Goal: Check status: Check status

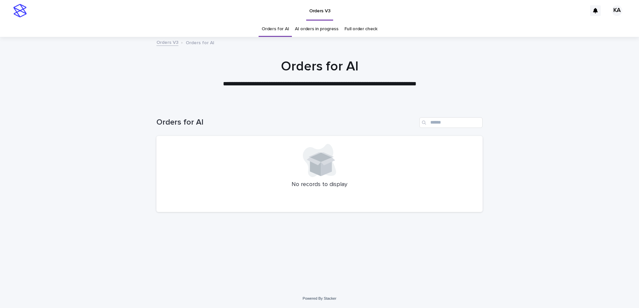
click at [308, 28] on link "AI orders in progress" at bounding box center [317, 29] width 44 height 16
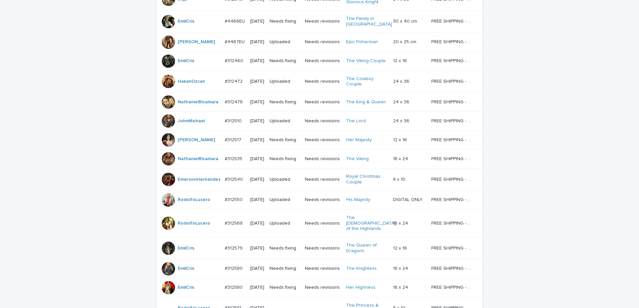
scroll to position [522, 0]
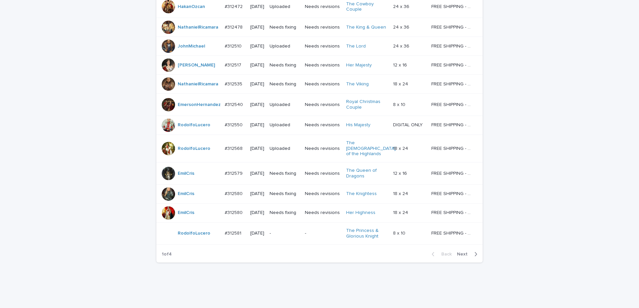
click at [468, 252] on span "Next" at bounding box center [464, 254] width 15 height 5
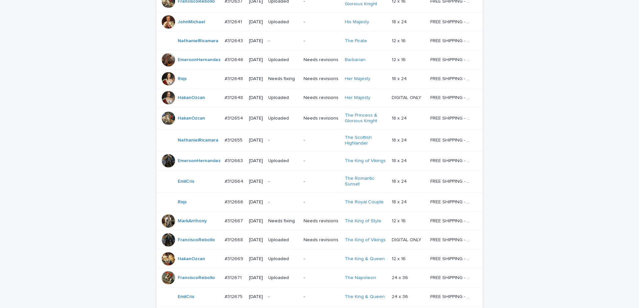
scroll to position [512, 0]
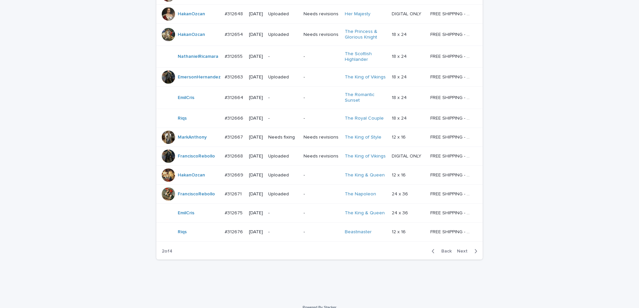
click at [466, 249] on span "Next" at bounding box center [464, 251] width 15 height 5
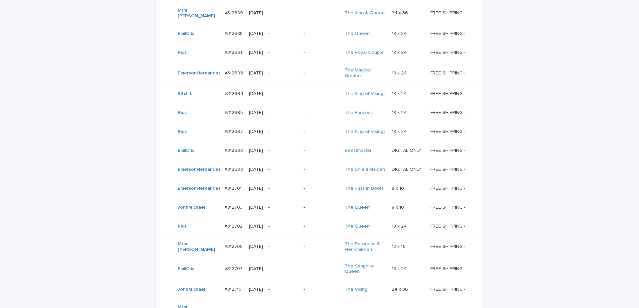
scroll to position [475, 0]
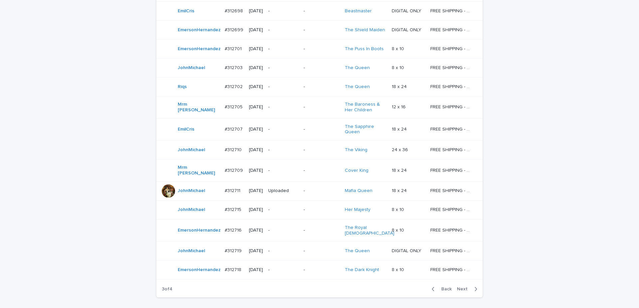
click at [464, 287] on span "Next" at bounding box center [464, 289] width 15 height 5
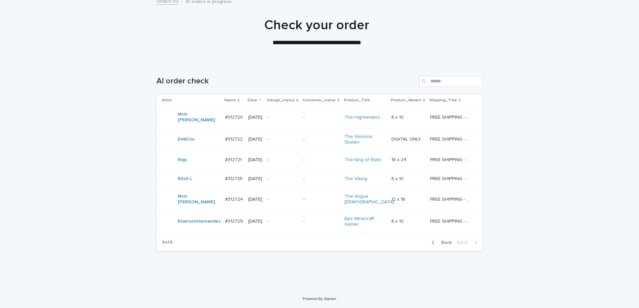
scroll to position [35, 0]
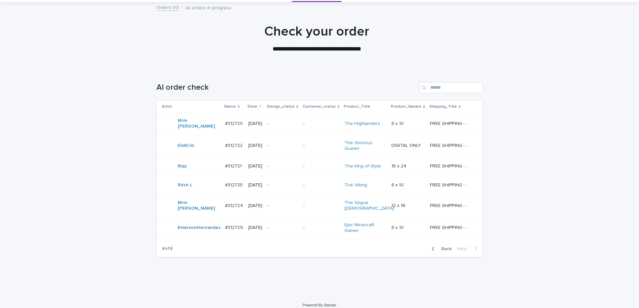
click at [444, 247] on span "Back" at bounding box center [444, 249] width 14 height 5
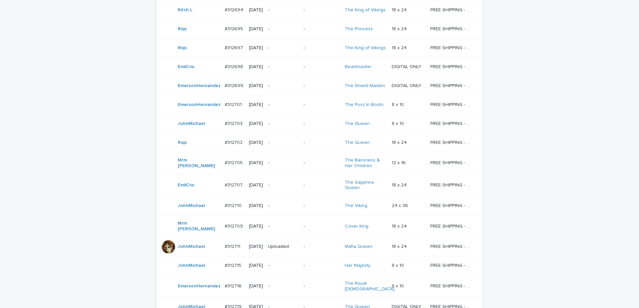
scroll to position [503, 0]
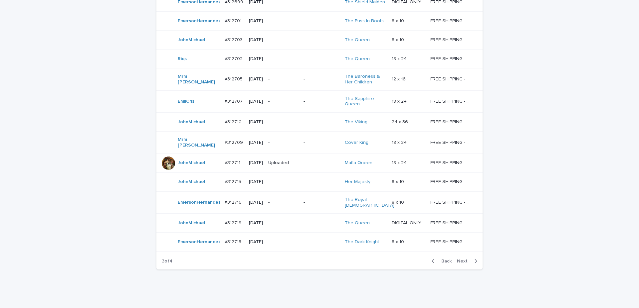
click at [465, 258] on button "Next" at bounding box center [468, 261] width 28 height 6
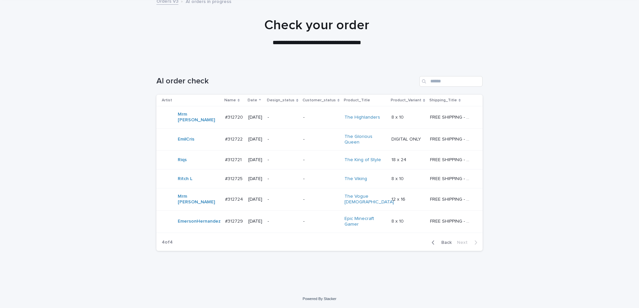
scroll to position [35, 0]
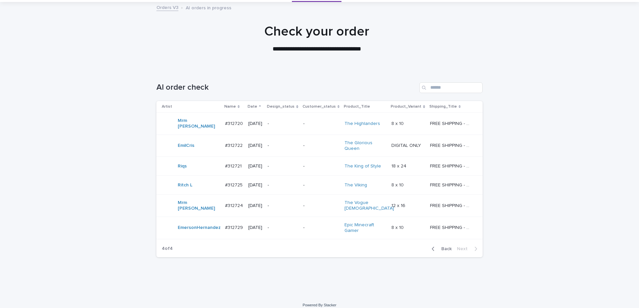
click at [442, 247] on span "Back" at bounding box center [444, 249] width 14 height 5
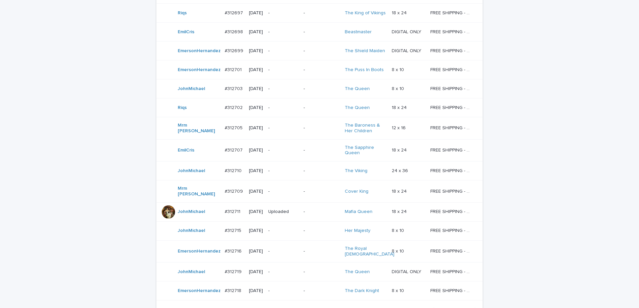
scroll to position [503, 0]
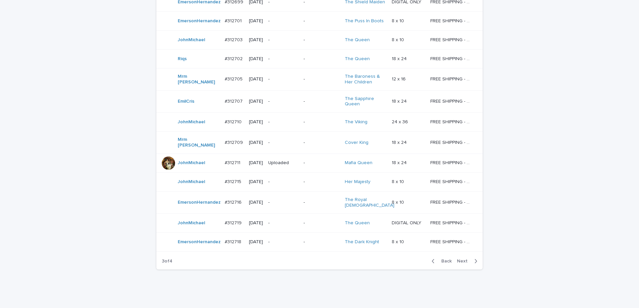
click at [444, 259] on span "Back" at bounding box center [444, 261] width 14 height 5
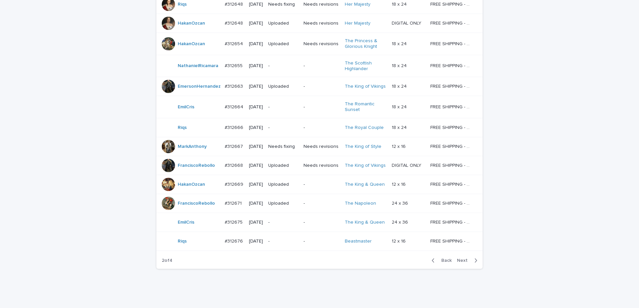
scroll to position [512, 0]
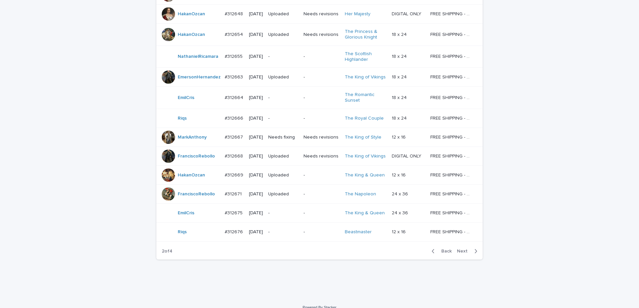
click at [462, 249] on span "Next" at bounding box center [464, 251] width 15 height 5
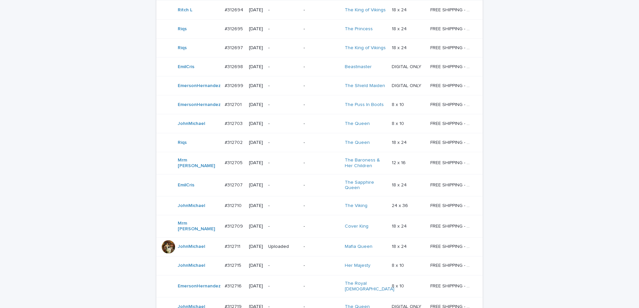
scroll to position [503, 0]
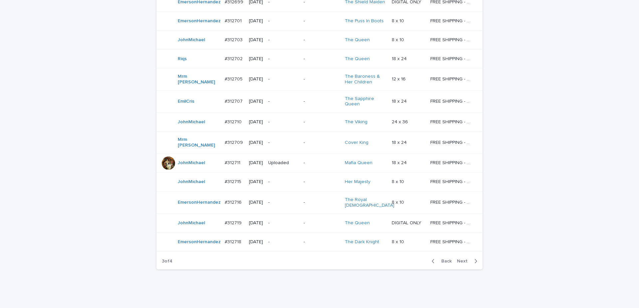
click at [461, 259] on span "Next" at bounding box center [464, 261] width 15 height 5
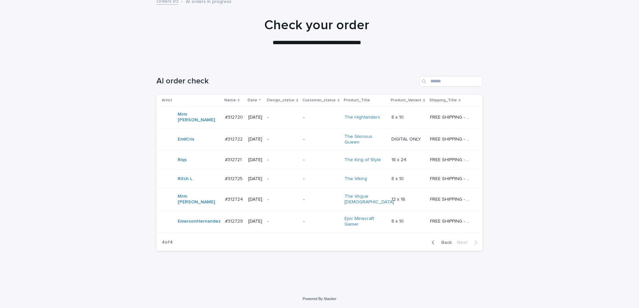
scroll to position [35, 0]
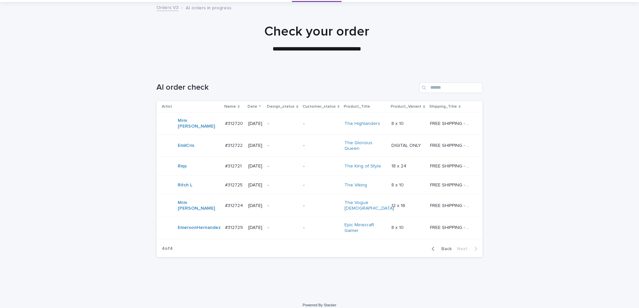
click at [442, 247] on span "Back" at bounding box center [444, 249] width 14 height 5
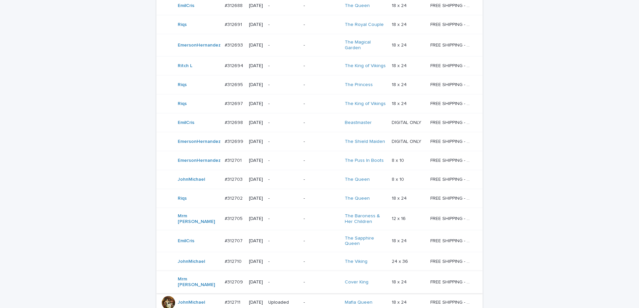
scroll to position [503, 0]
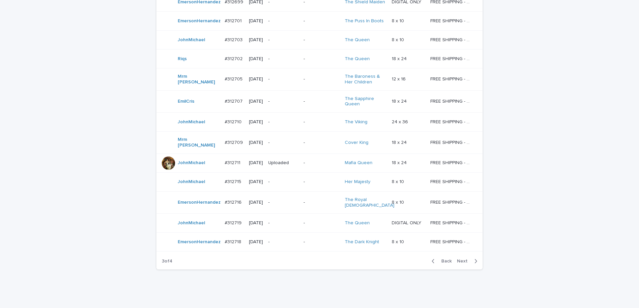
click at [444, 259] on span "Back" at bounding box center [444, 261] width 14 height 5
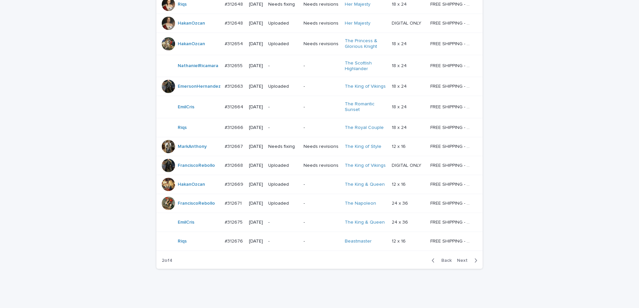
click at [465, 258] on span "Next" at bounding box center [464, 260] width 15 height 5
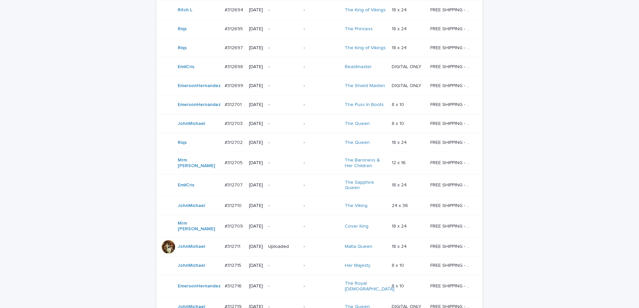
scroll to position [503, 0]
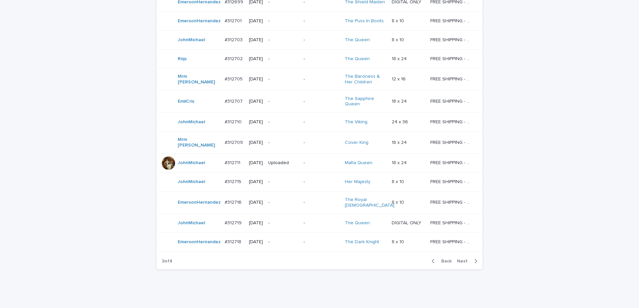
click at [462, 259] on span "Next" at bounding box center [464, 261] width 15 height 5
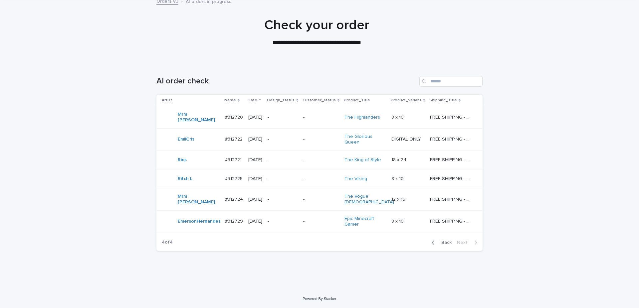
scroll to position [35, 0]
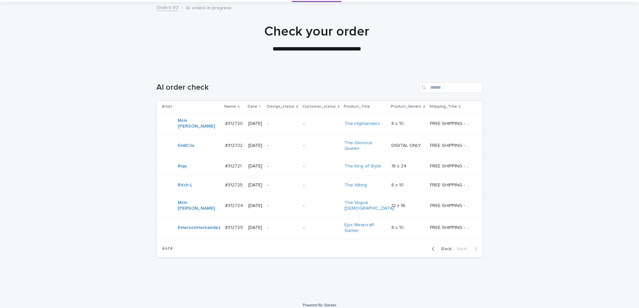
click at [441, 247] on span "Back" at bounding box center [444, 249] width 14 height 5
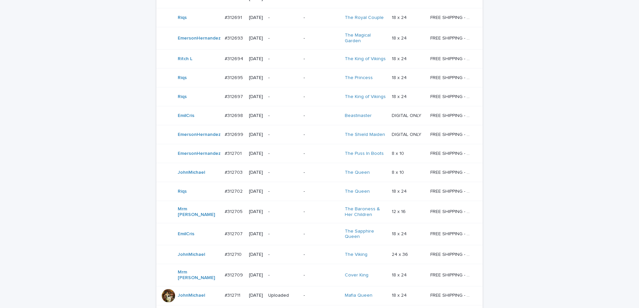
scroll to position [503, 0]
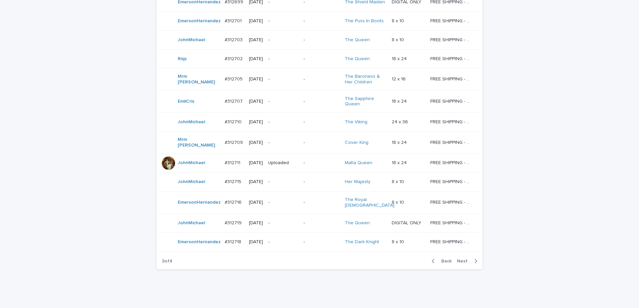
click at [442, 259] on span "Back" at bounding box center [444, 261] width 14 height 5
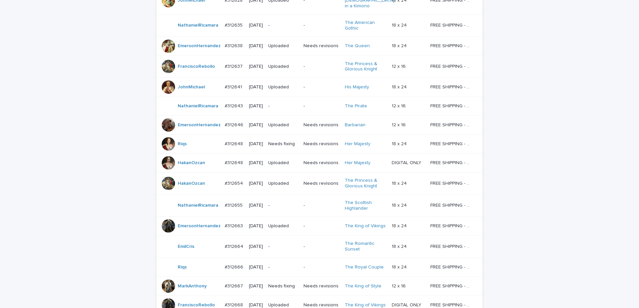
scroll to position [503, 0]
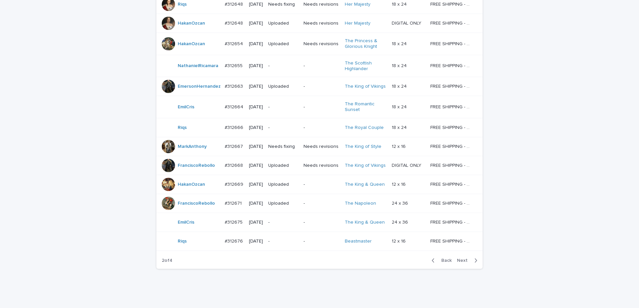
click at [463, 258] on span "Next" at bounding box center [464, 260] width 15 height 5
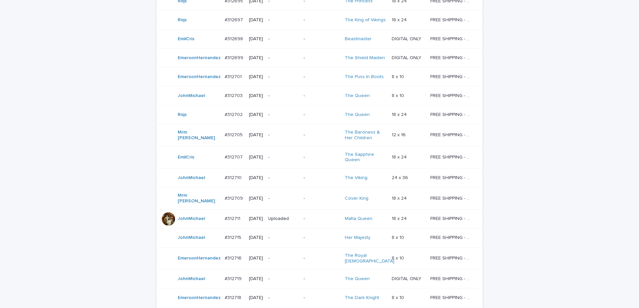
scroll to position [503, 0]
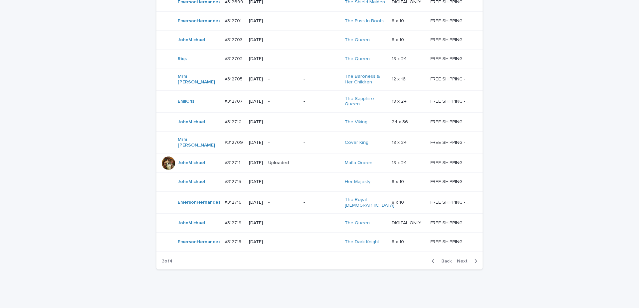
click at [460, 259] on span "Next" at bounding box center [464, 261] width 15 height 5
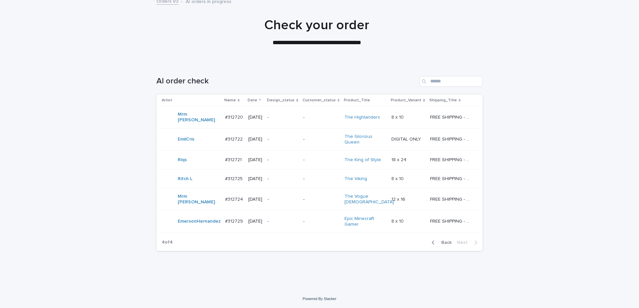
scroll to position [35, 0]
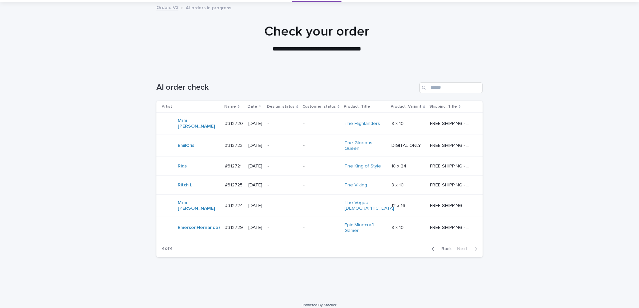
click at [444, 247] on span "Back" at bounding box center [444, 249] width 14 height 5
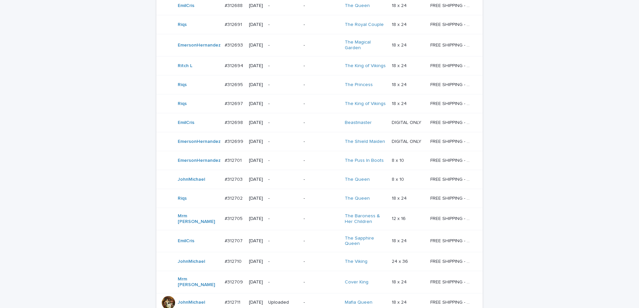
scroll to position [503, 0]
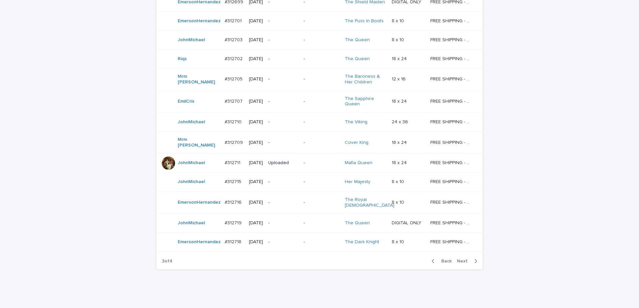
click at [443, 259] on span "Back" at bounding box center [444, 261] width 14 height 5
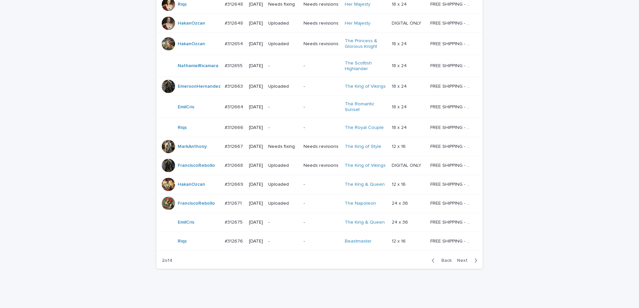
click at [460, 258] on span "Next" at bounding box center [464, 260] width 15 height 5
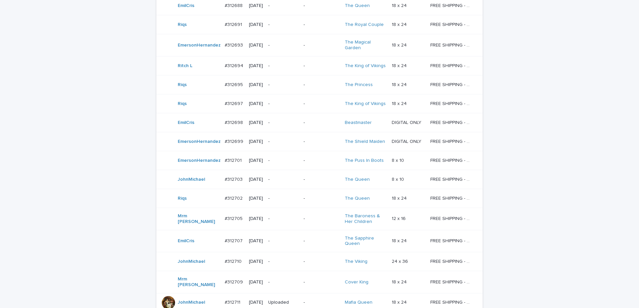
scroll to position [503, 0]
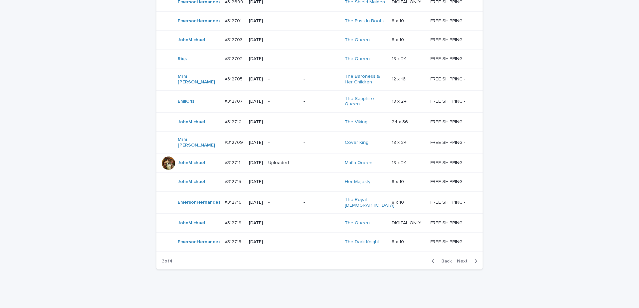
click at [461, 258] on button "Next" at bounding box center [468, 261] width 28 height 6
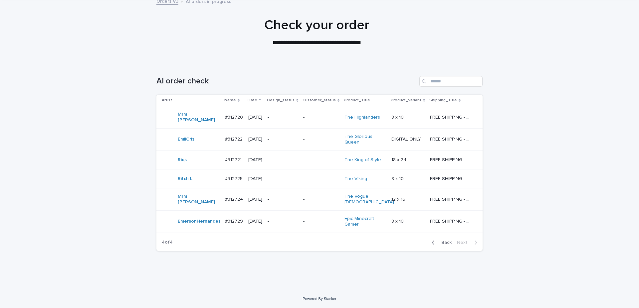
scroll to position [35, 0]
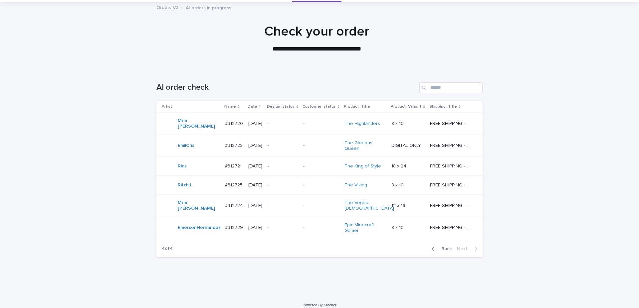
click at [445, 247] on span "Back" at bounding box center [444, 249] width 14 height 5
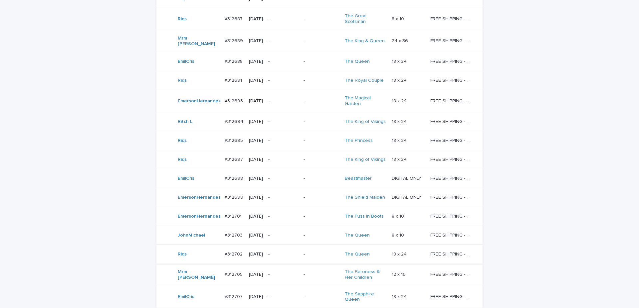
scroll to position [503, 0]
